Goal: Task Accomplishment & Management: Manage account settings

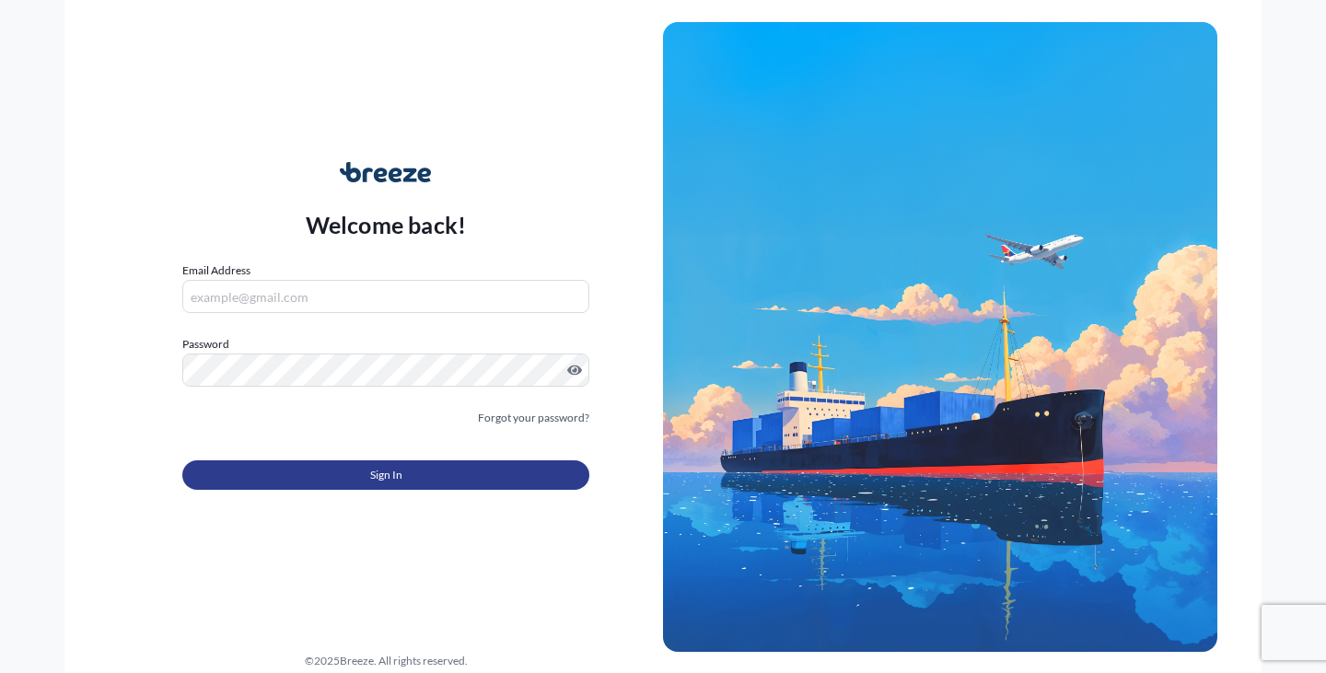
type input "[EMAIL_ADDRESS][DOMAIN_NAME]"
click at [311, 487] on button "Sign In" at bounding box center [385, 474] width 407 height 29
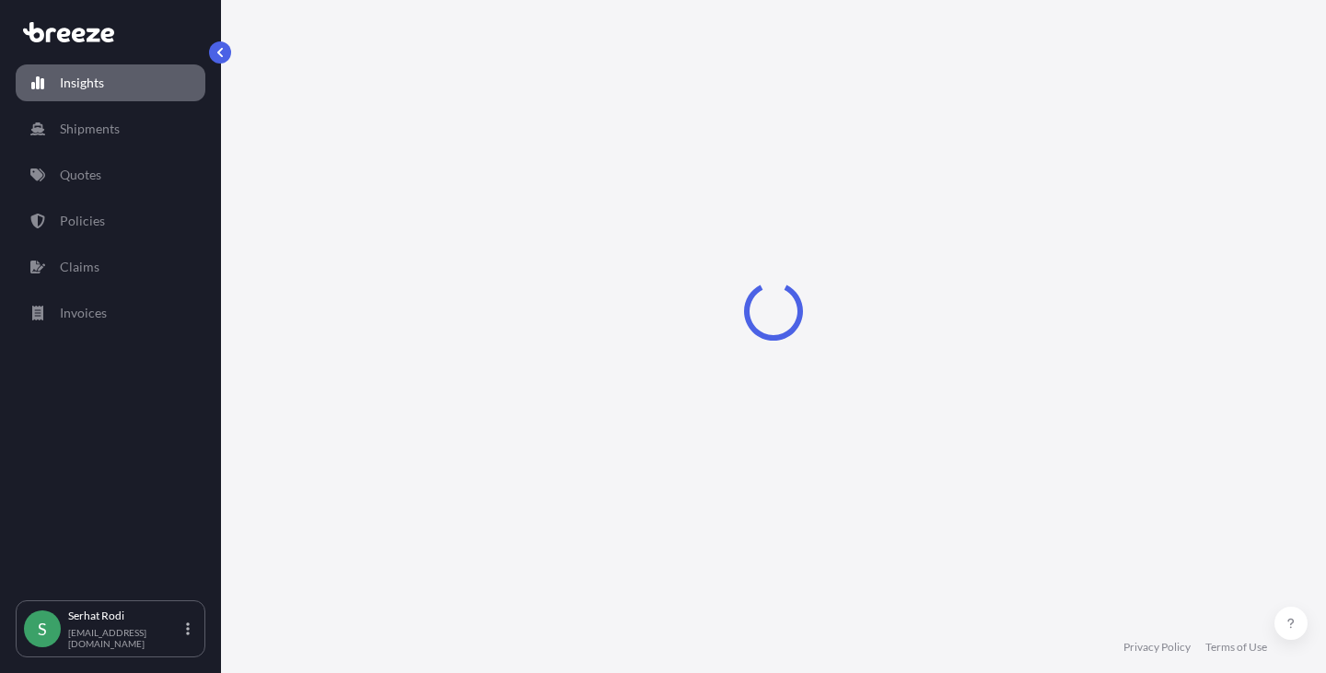
select select "2025"
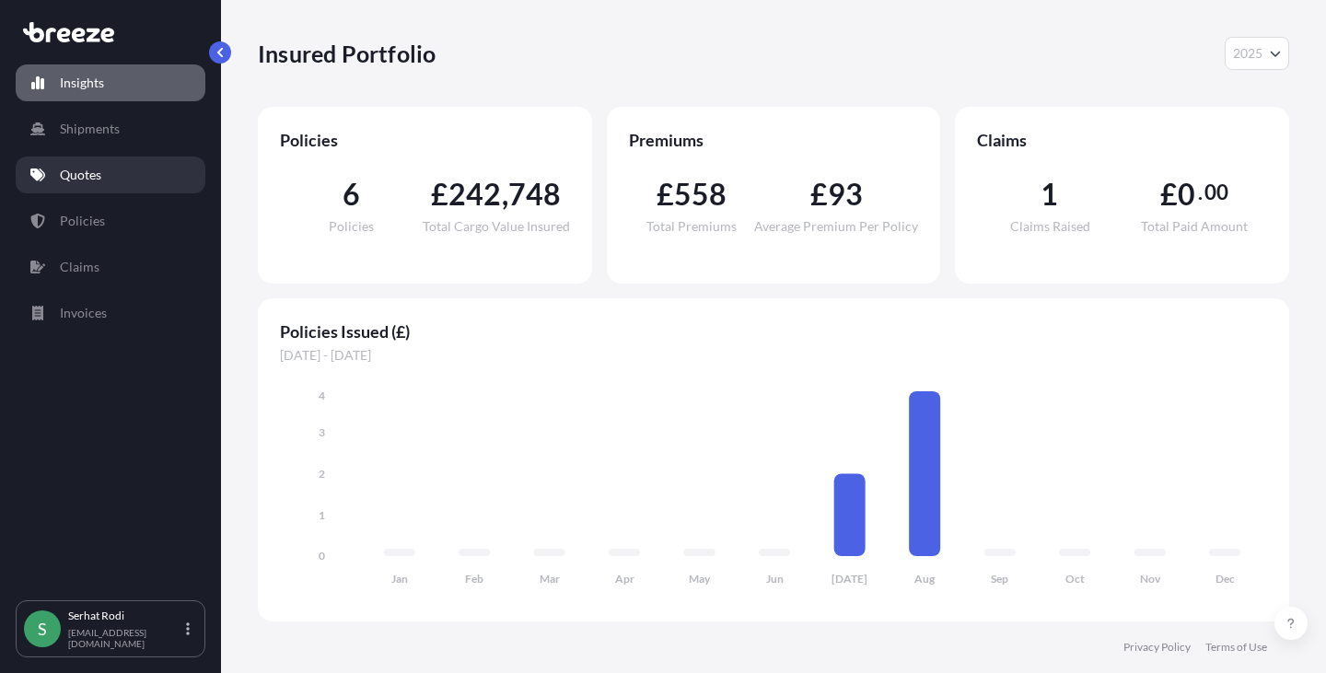
click at [90, 176] on p "Quotes" at bounding box center [80, 175] width 41 height 18
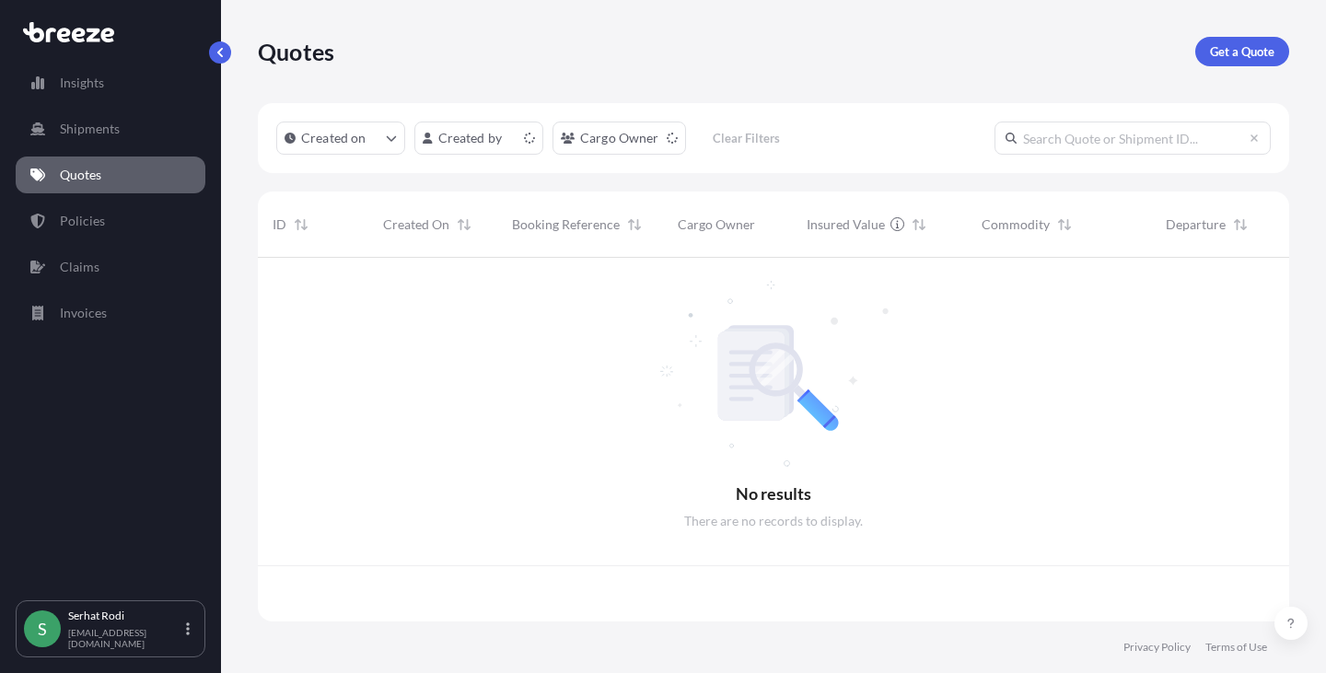
scroll to position [360, 1017]
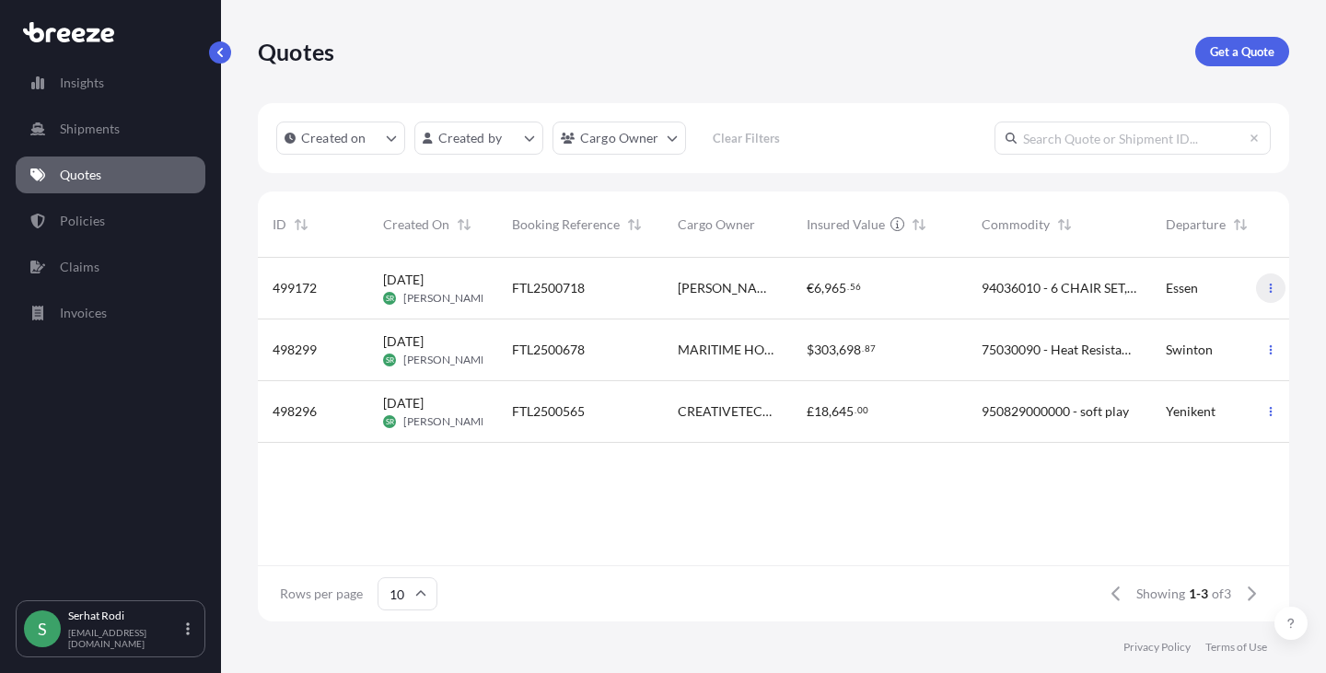
click at [1269, 287] on icon "button" at bounding box center [1270, 288] width 11 height 11
click at [1217, 293] on link "Edit quote" at bounding box center [1189, 291] width 140 height 29
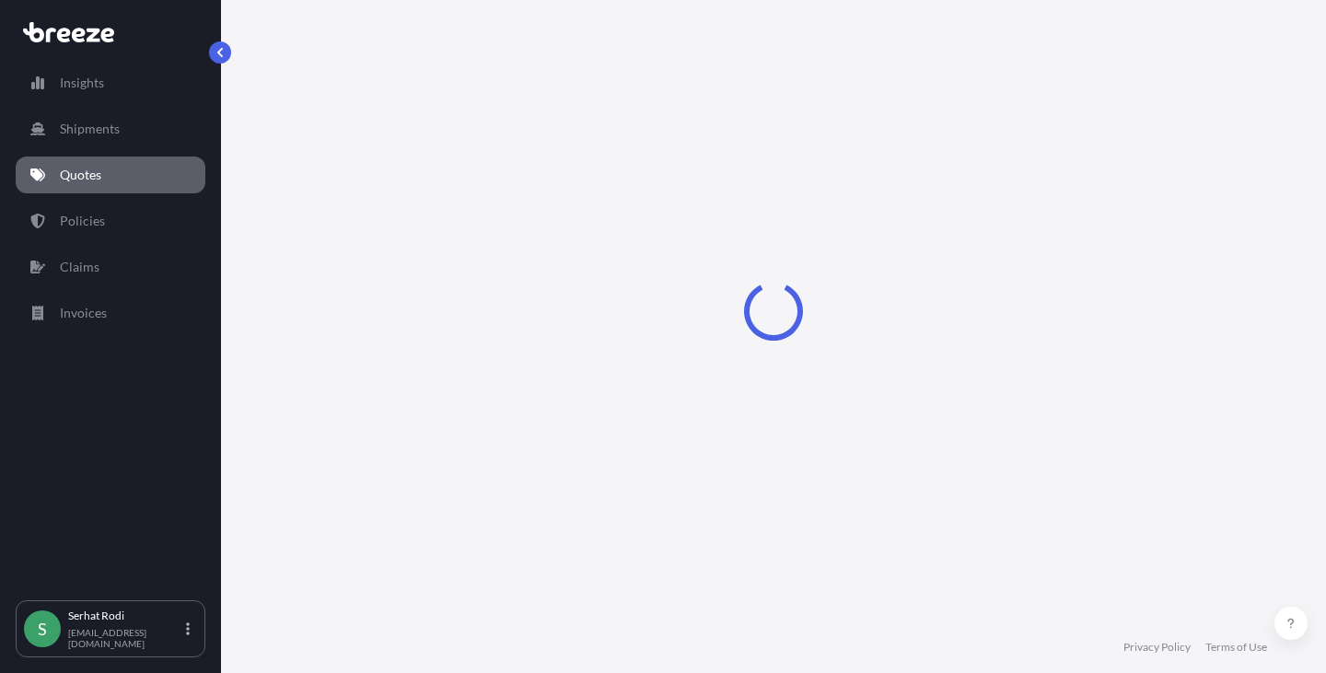
select select "Road"
select select "2"
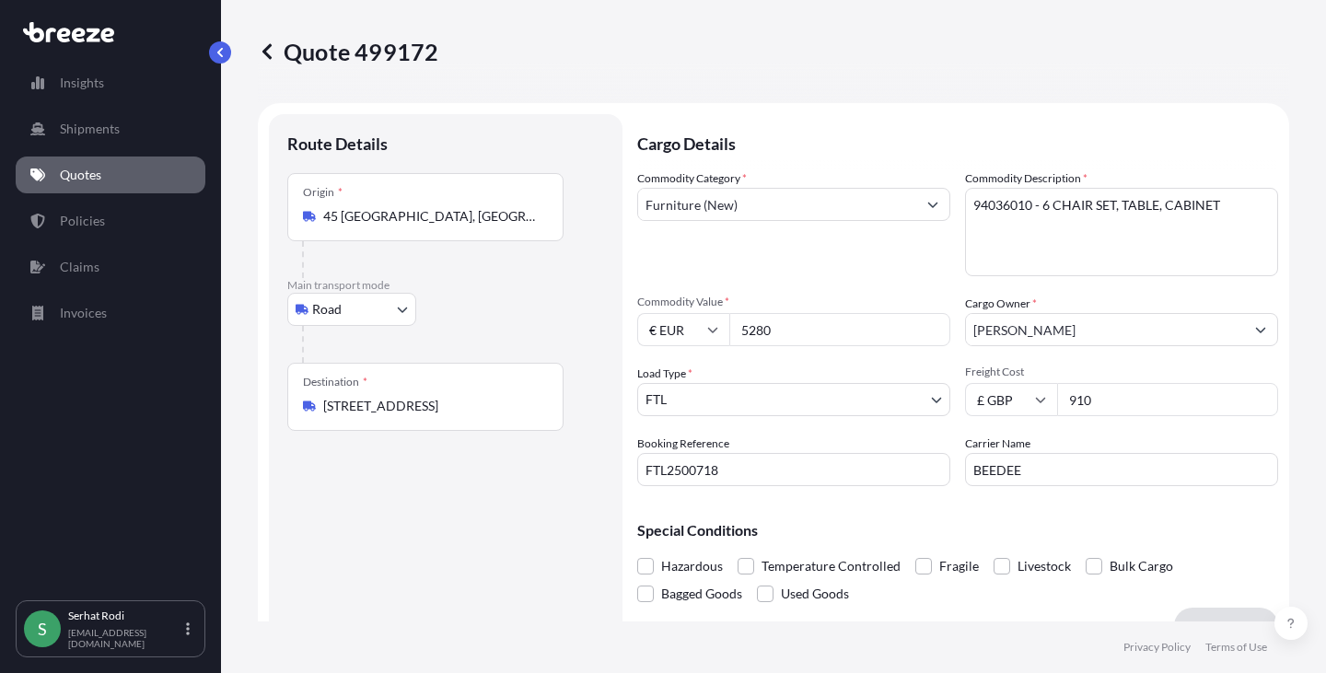
click at [331, 402] on input "[STREET_ADDRESS]" at bounding box center [431, 406] width 217 height 18
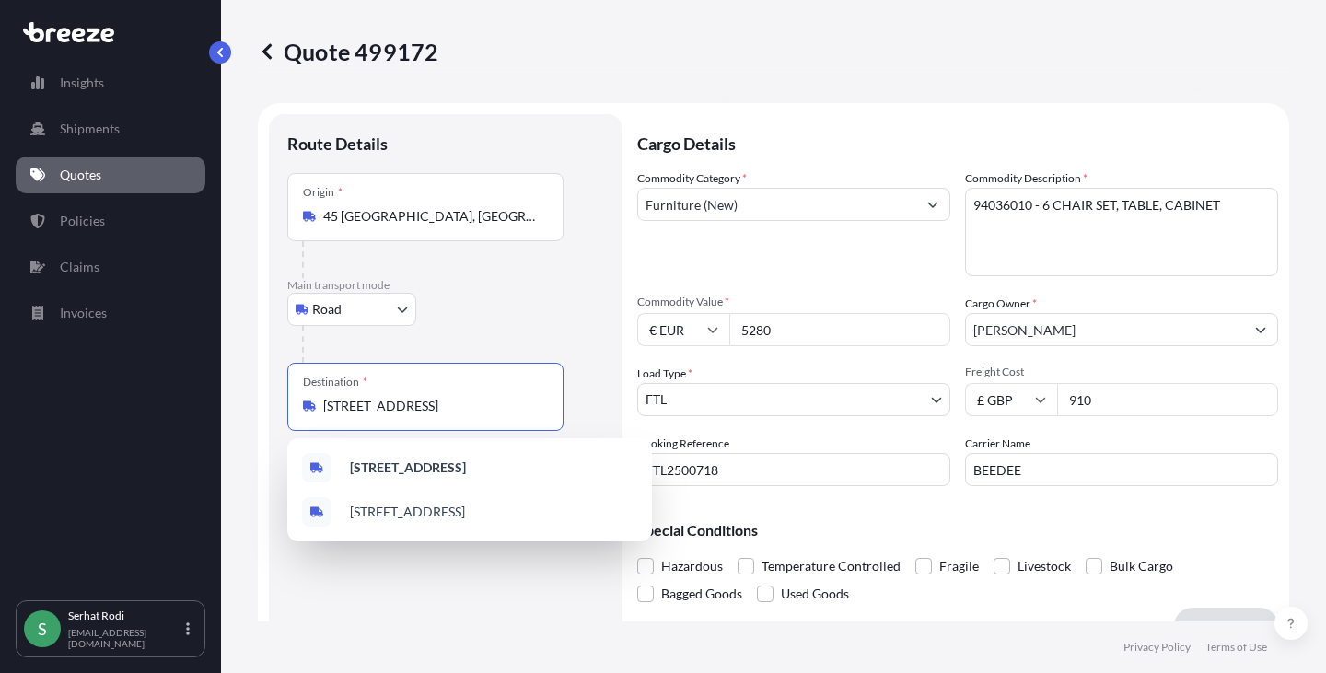
click at [331, 402] on input "[STREET_ADDRESS]" at bounding box center [431, 406] width 217 height 18
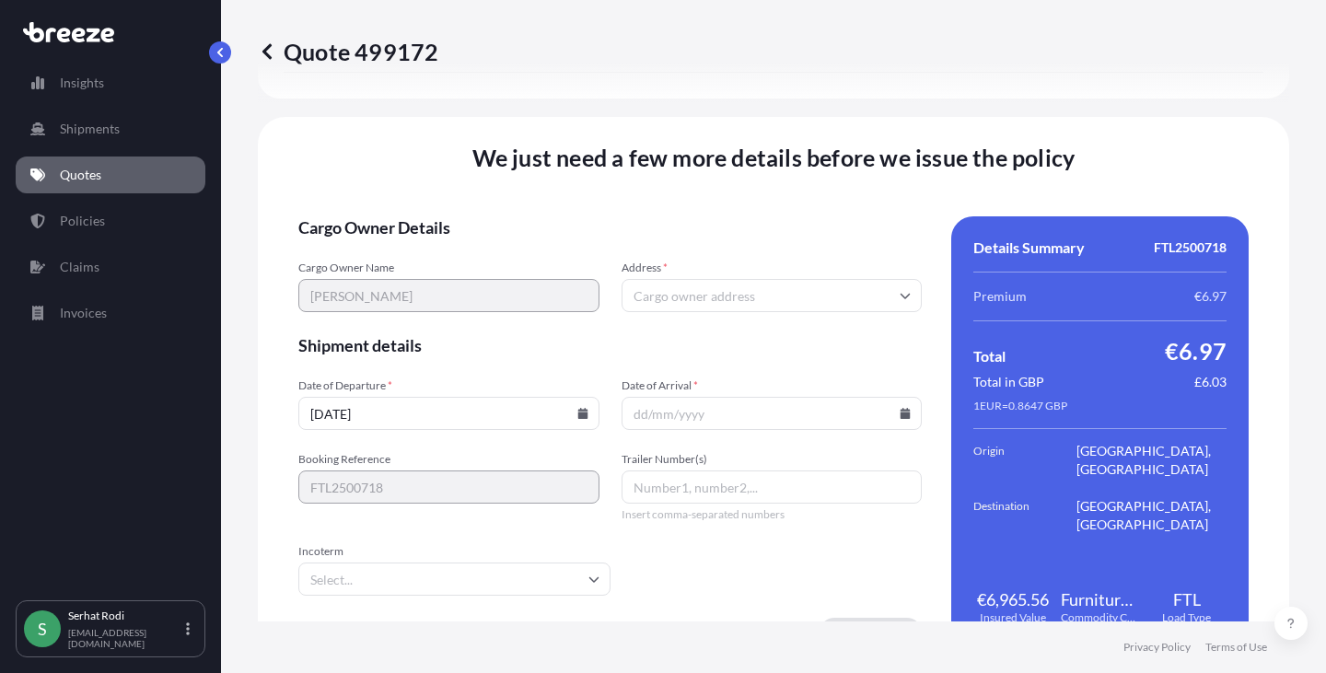
scroll to position [2302, 0]
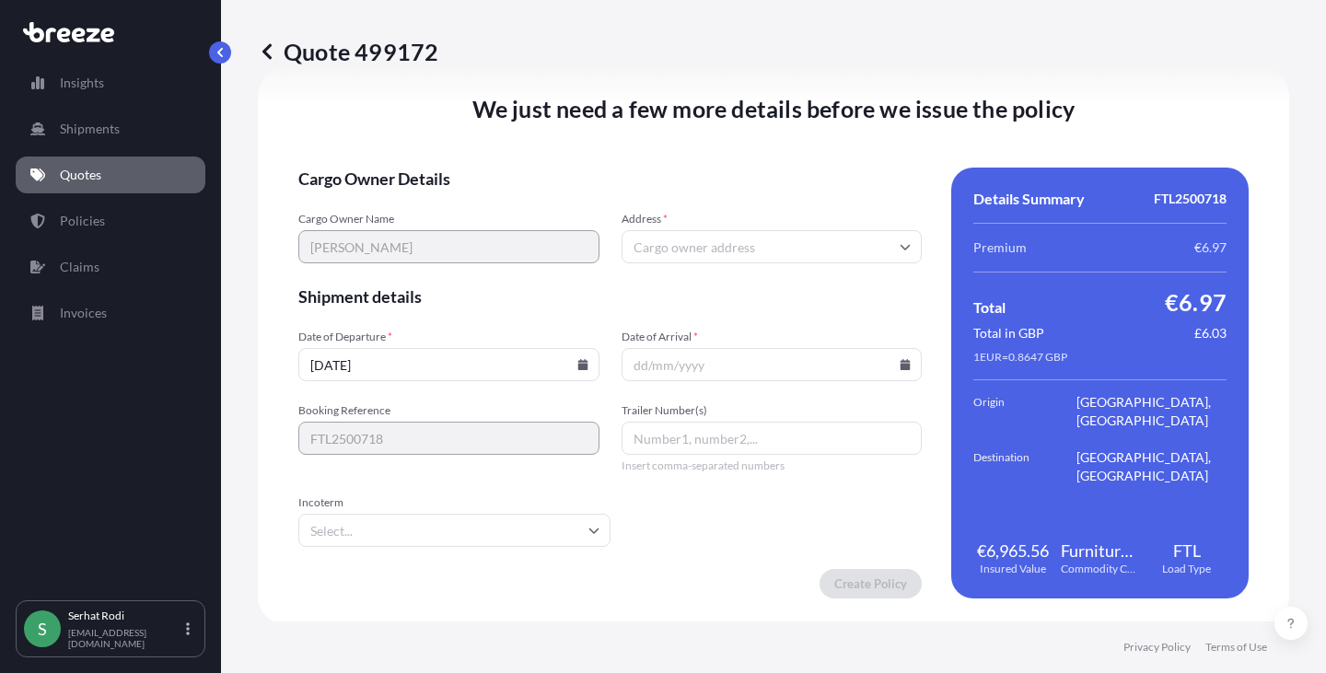
click at [726, 248] on input "Address *" at bounding box center [772, 246] width 301 height 33
paste input "[STREET_ADDRESS]"
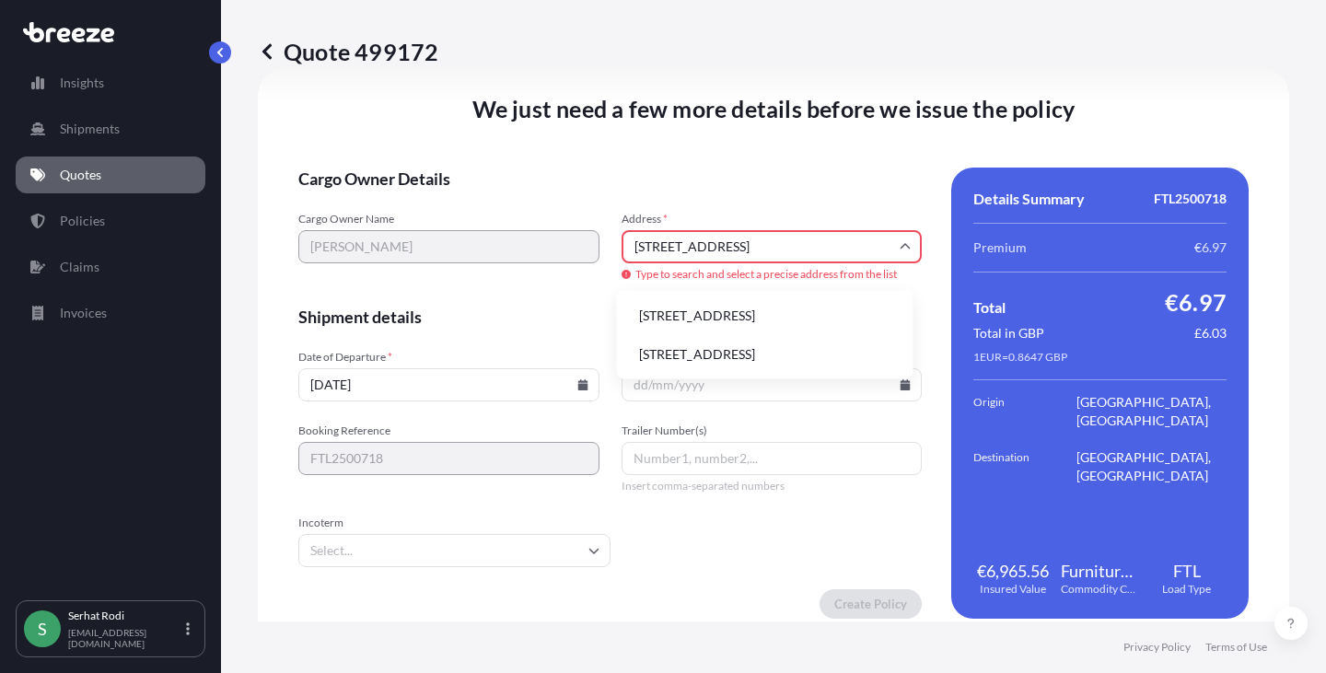
click at [838, 319] on li "[STREET_ADDRESS]" at bounding box center [765, 315] width 282 height 35
type input "[STREET_ADDRESS]"
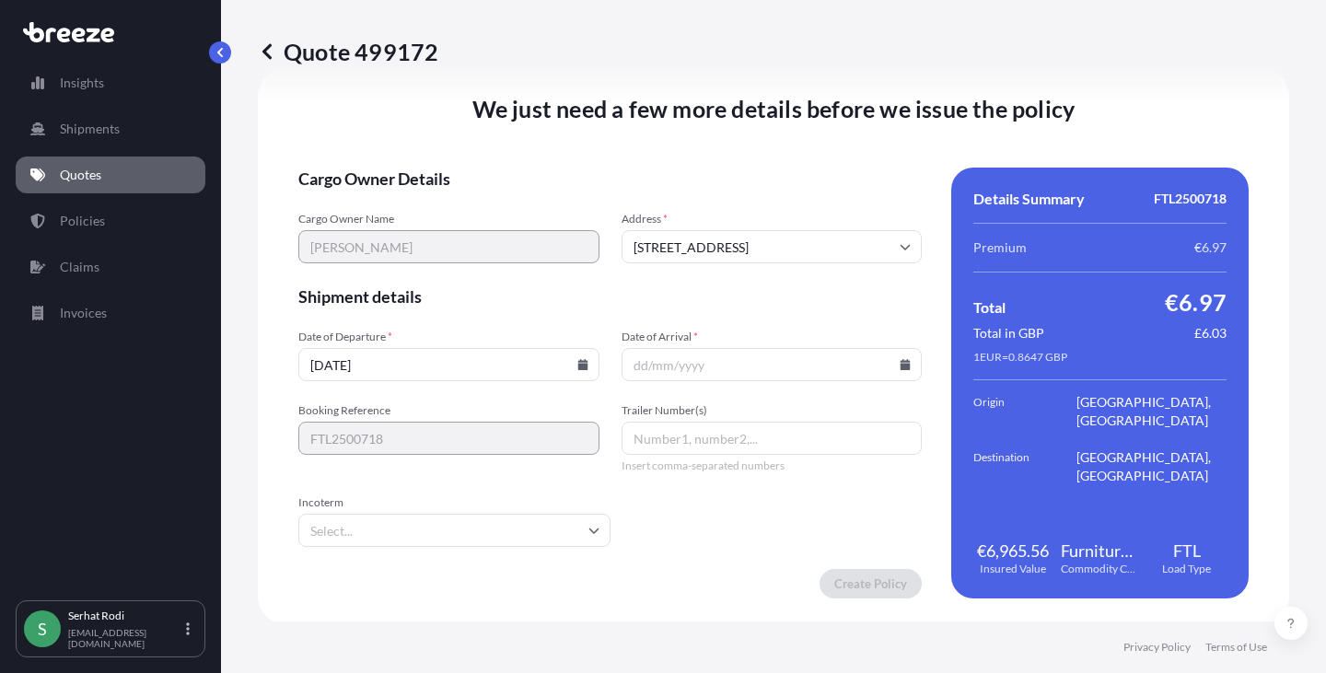
click at [584, 368] on input "[DATE]" at bounding box center [448, 364] width 301 height 33
click at [901, 364] on icon at bounding box center [906, 364] width 10 height 11
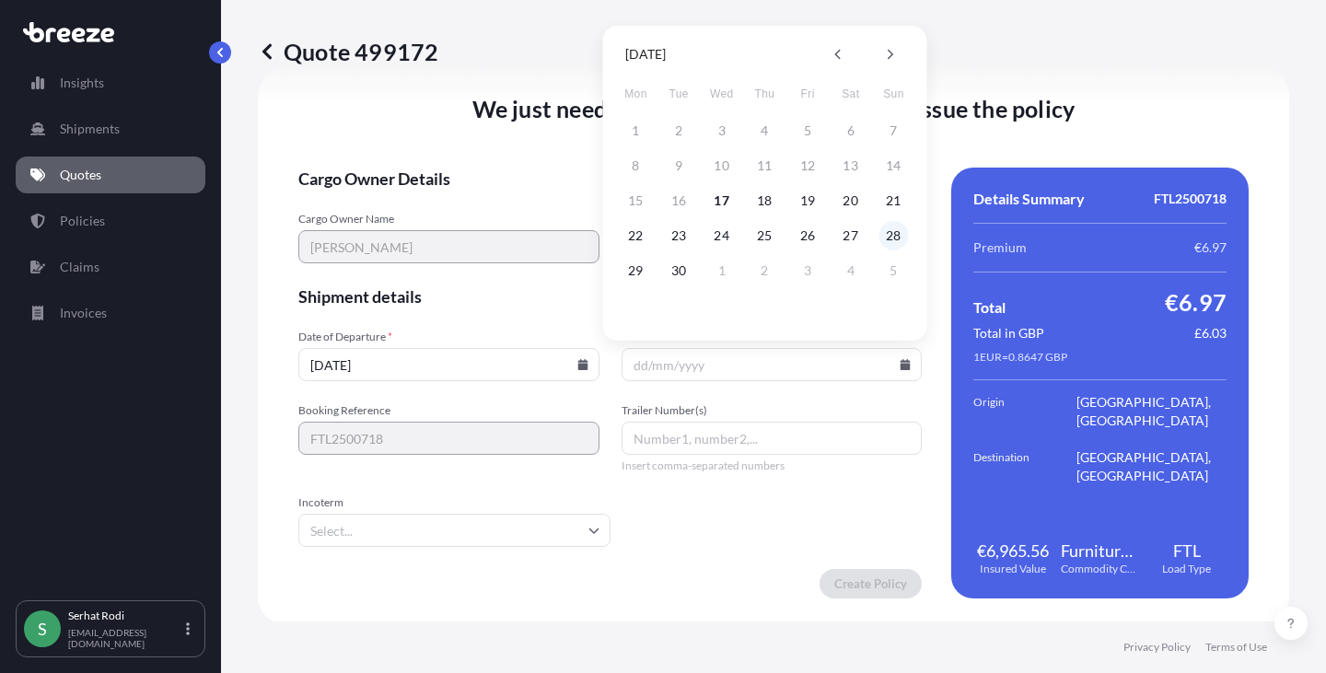
click at [899, 238] on button "28" at bounding box center [892, 235] width 29 height 29
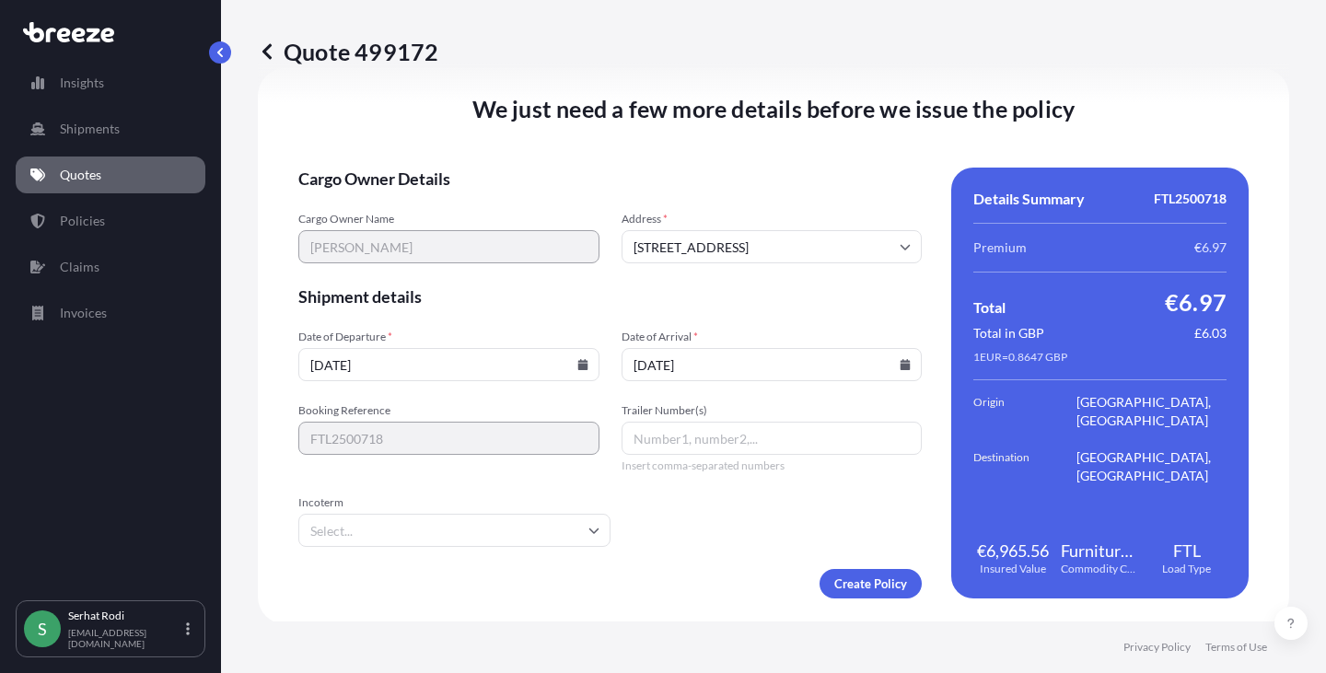
type input "[DATE]"
click at [717, 540] on form "Cargo Owner Details Cargo Owner Name [PERSON_NAME] Address * [STREET_ADDRESS] S…" at bounding box center [609, 383] width 623 height 431
click at [679, 445] on input "Trailer Number(s)" at bounding box center [772, 438] width 301 height 33
click at [788, 454] on input "Trailer Number(s)" at bounding box center [772, 438] width 301 height 33
paste input "CT5096X"
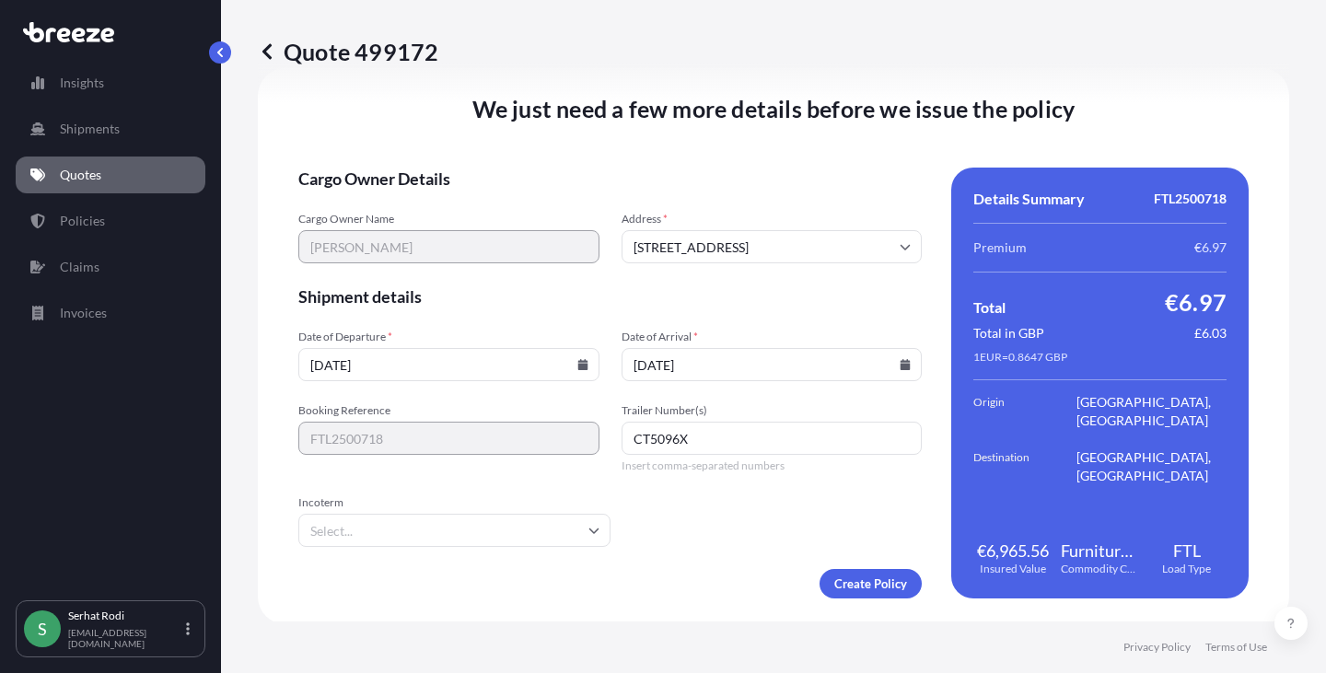
type input "CT5096X"
click at [439, 543] on input "Incoterm" at bounding box center [454, 530] width 312 height 33
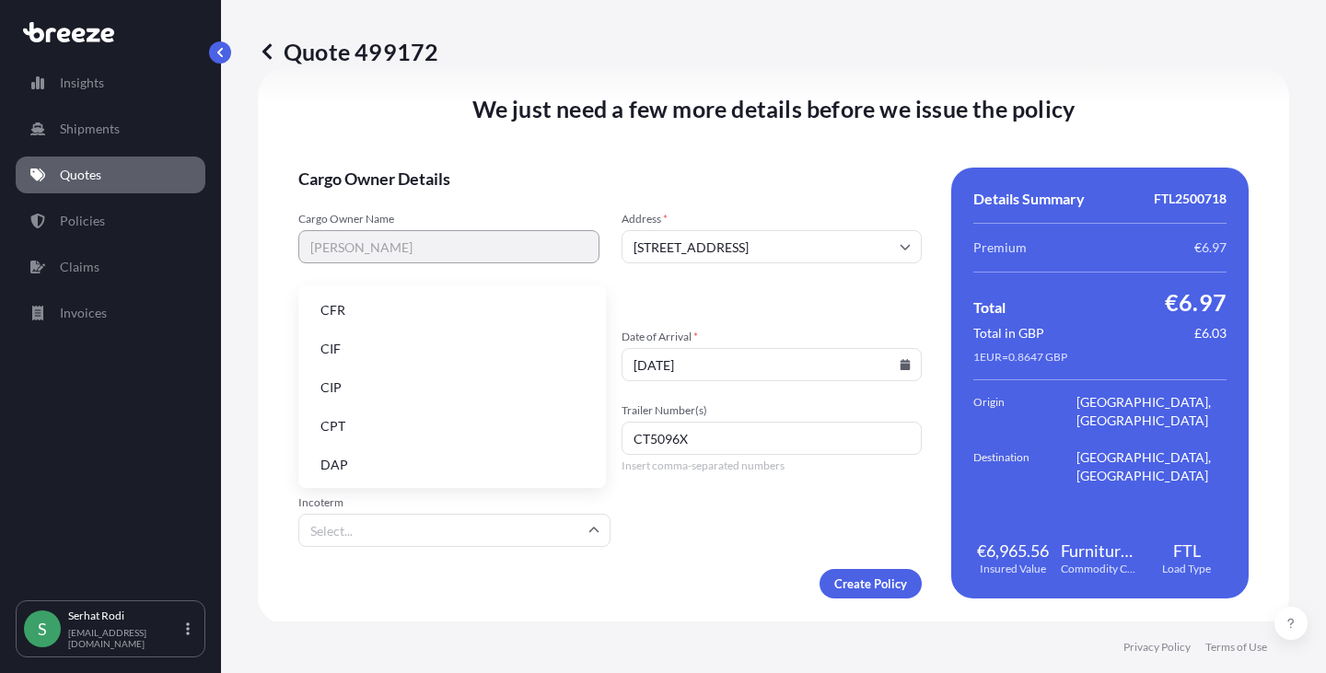
click at [748, 619] on div "We just need a few more details before we issue the policy Cargo Owner Details …" at bounding box center [773, 346] width 1031 height 556
click at [395, 529] on input "Incoterm" at bounding box center [454, 530] width 312 height 33
click at [355, 424] on li "DDP" at bounding box center [452, 411] width 293 height 35
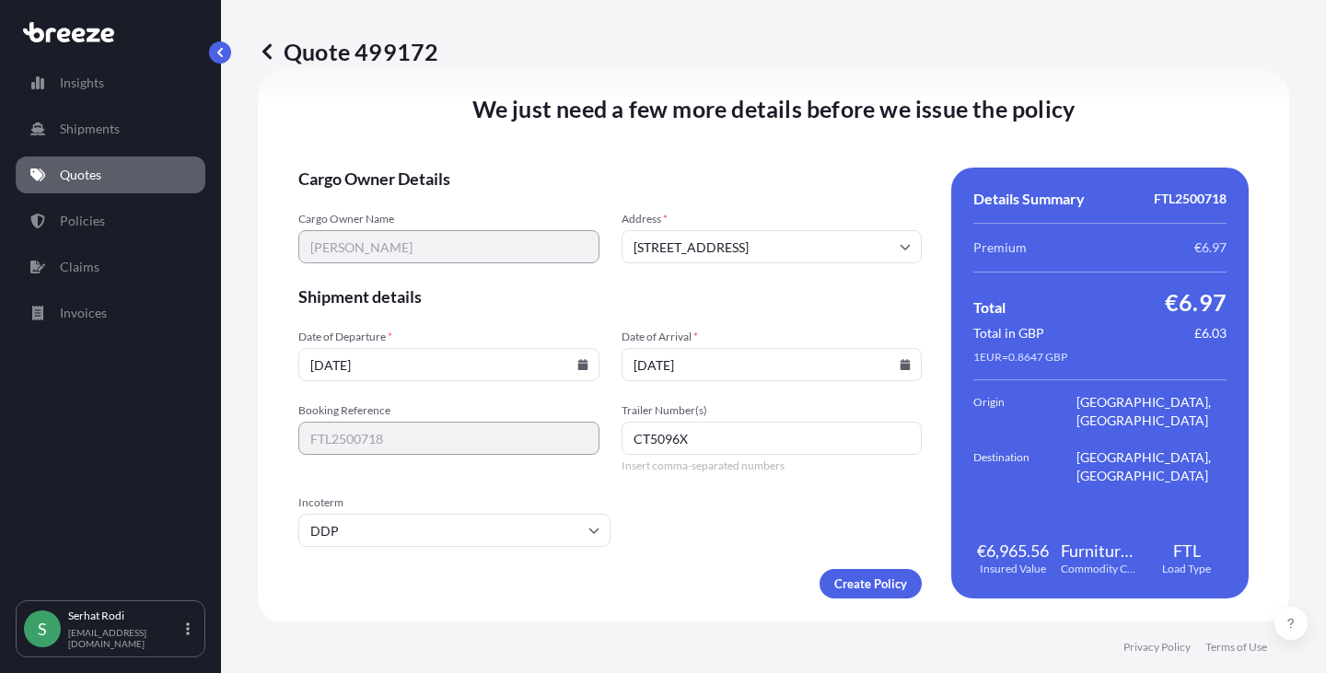
click at [705, 539] on form "Cargo Owner Details Cargo Owner Name [PERSON_NAME] Address * [STREET_ADDRESS] S…" at bounding box center [609, 383] width 623 height 431
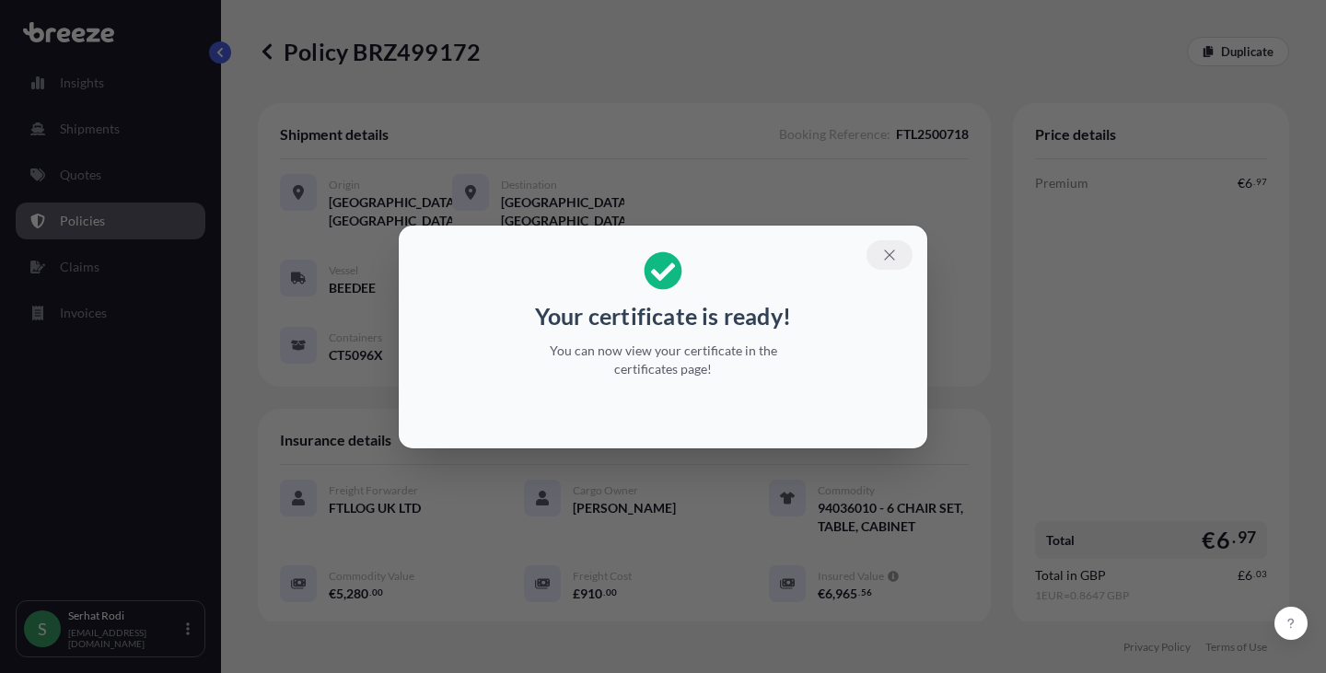
click at [890, 255] on icon "button" at bounding box center [889, 255] width 17 height 17
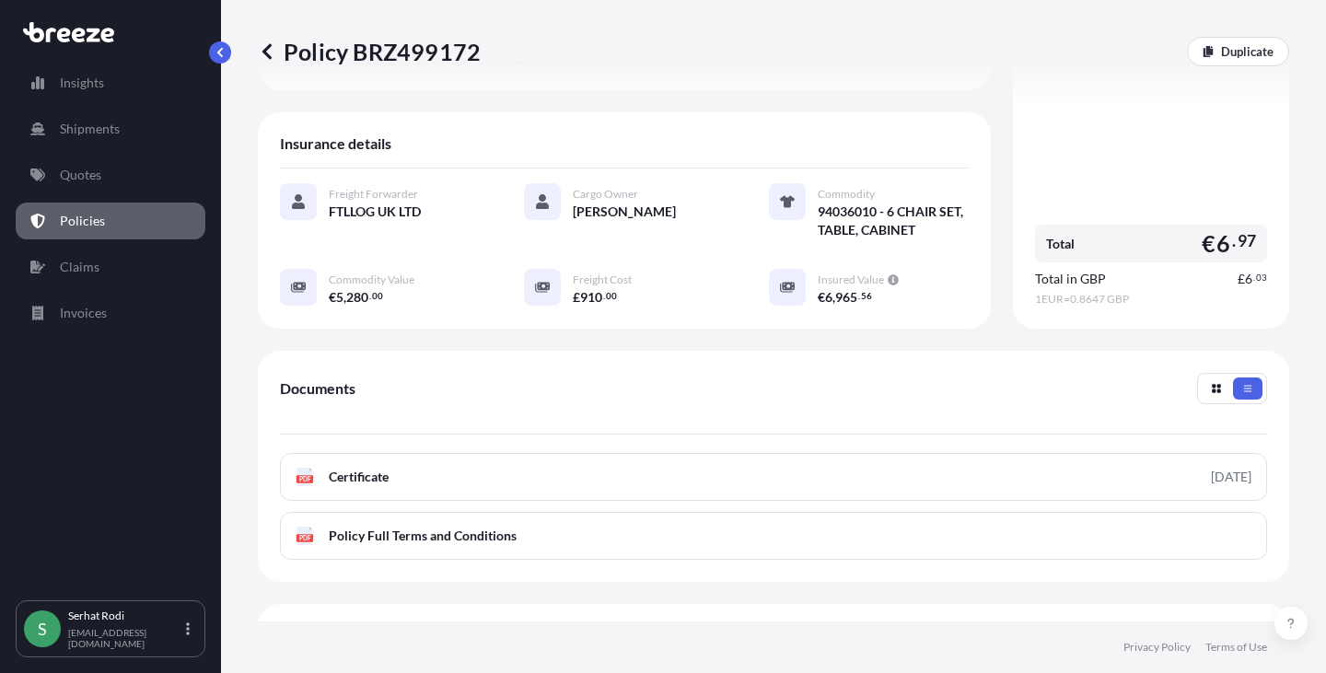
scroll to position [450, 0]
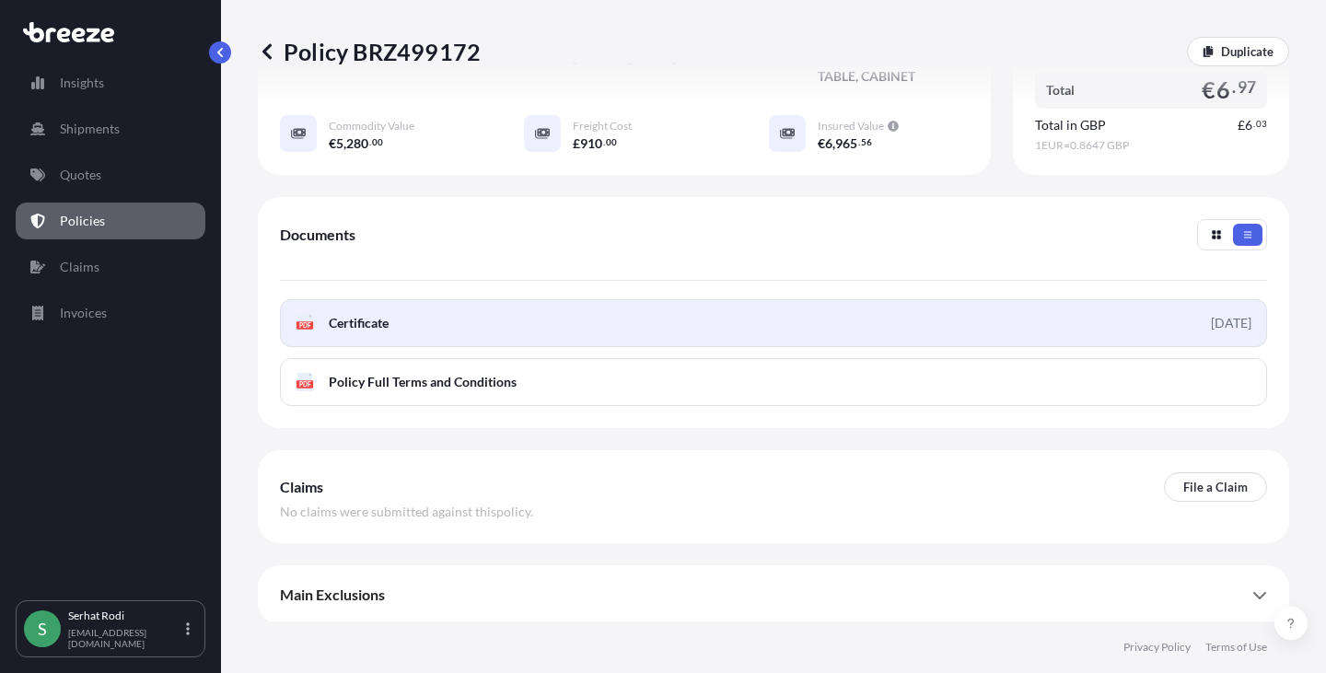
click at [1146, 319] on link "PDF Certificate [DATE]" at bounding box center [773, 323] width 987 height 48
